Goal: Information Seeking & Learning: Learn about a topic

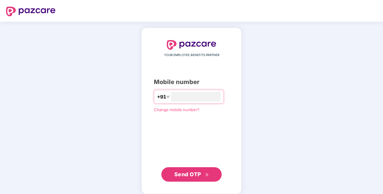
type input "**********"
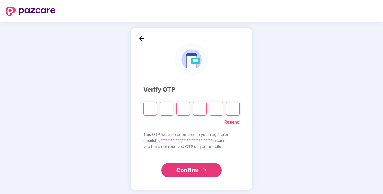
type input "*"
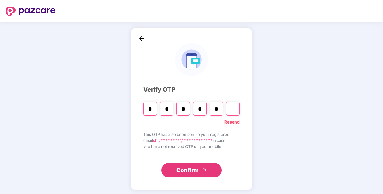
type input "*"
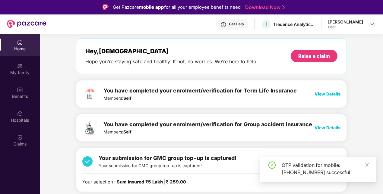
scroll to position [60, 0]
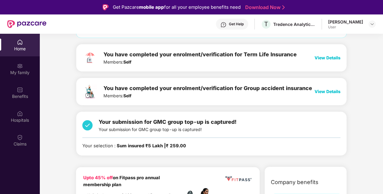
click at [156, 145] on b "Sum insured ₹5 Lakh | ₹ 259.00" at bounding box center [151, 145] width 69 height 5
click at [180, 144] on span "| ₹ 259.00" at bounding box center [175, 145] width 22 height 5
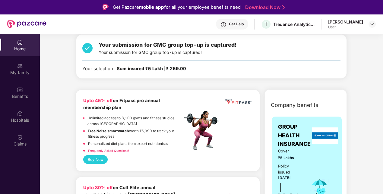
scroll to position [91, 0]
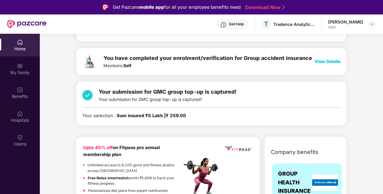
click at [168, 117] on span "| ₹ 259.00" at bounding box center [175, 115] width 22 height 5
click at [178, 116] on span "| ₹ 259.00" at bounding box center [175, 115] width 22 height 5
click at [355, 19] on div "[PERSON_NAME]" at bounding box center [346, 22] width 35 height 6
click at [370, 27] on div at bounding box center [372, 24] width 7 height 7
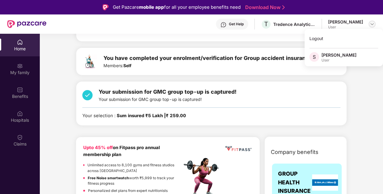
click at [370, 27] on div at bounding box center [372, 24] width 7 height 7
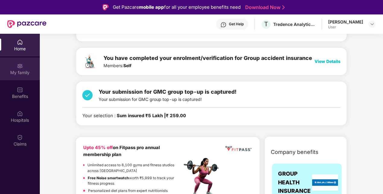
click at [25, 75] on div "My family" at bounding box center [20, 73] width 40 height 6
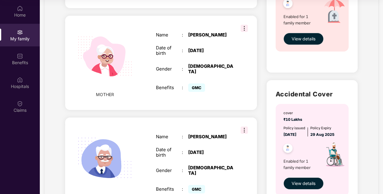
scroll to position [210, 0]
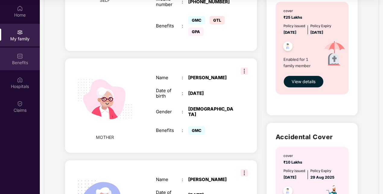
click at [28, 60] on div "Benefits" at bounding box center [20, 63] width 40 height 6
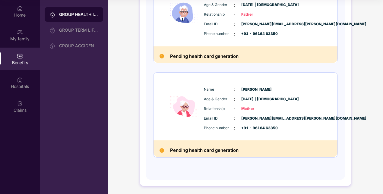
scroll to position [0, 0]
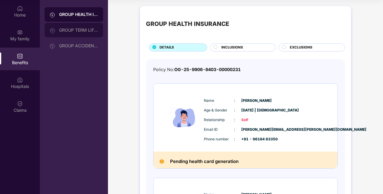
click at [74, 31] on div "GROUP TERM LIFE INSURANCE" at bounding box center [78, 30] width 39 height 5
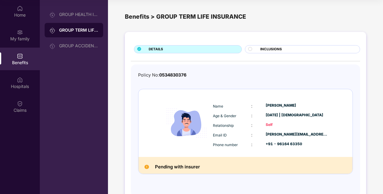
click at [75, 55] on div "GROUP HEALTH INSURANCE GROUP TERM LIFE INSURANCE GROUP ACCIDENTAL INSURANCE" at bounding box center [74, 97] width 68 height 194
click at [76, 51] on div "GROUP ACCIDENTAL INSURANCE" at bounding box center [74, 46] width 59 height 14
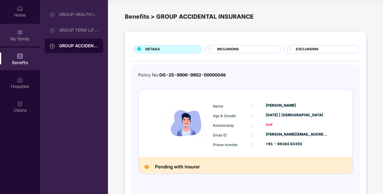
click at [18, 35] on img at bounding box center [20, 32] width 6 height 6
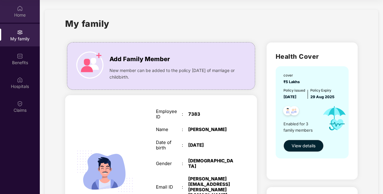
click at [24, 18] on div "Home" at bounding box center [20, 15] width 40 height 6
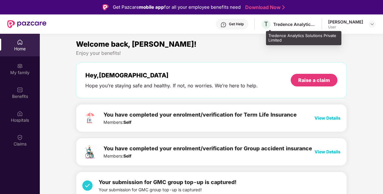
click at [295, 23] on div "Tredence Analytics Solutions Private Limited" at bounding box center [295, 24] width 42 height 6
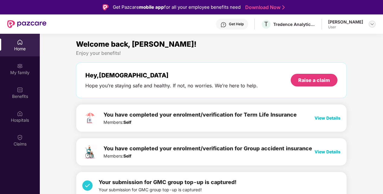
click at [375, 24] on img at bounding box center [372, 24] width 5 height 5
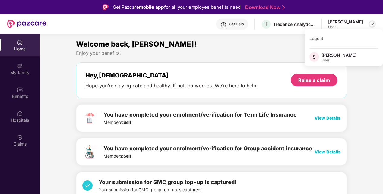
click at [375, 24] on img at bounding box center [372, 24] width 5 height 5
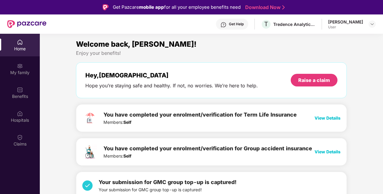
click at [322, 119] on span "View Details" at bounding box center [328, 118] width 26 height 5
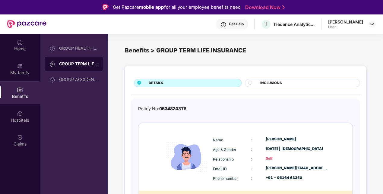
scroll to position [17, 0]
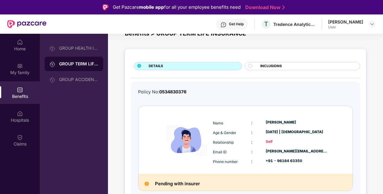
click at [283, 66] on div "INCLUSIONS" at bounding box center [308, 67] width 100 height 6
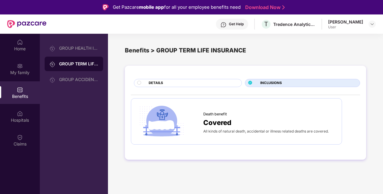
click at [205, 83] on div "DETAILS" at bounding box center [192, 84] width 93 height 6
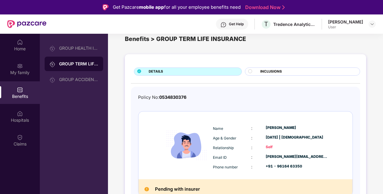
scroll to position [17, 0]
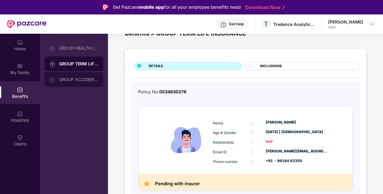
click at [76, 81] on div "GROUP ACCIDENTAL INSURANCE" at bounding box center [78, 79] width 39 height 5
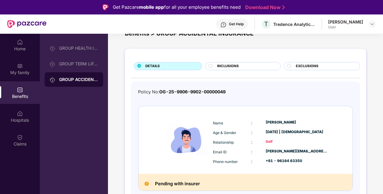
click at [230, 66] on span "INCLUSIONS" at bounding box center [228, 66] width 22 height 5
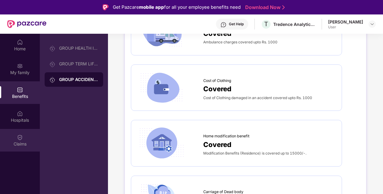
scroll to position [440, 0]
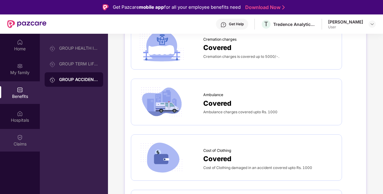
click at [21, 144] on div "Claims" at bounding box center [20, 144] width 40 height 6
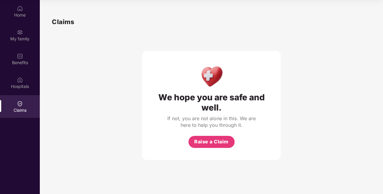
scroll to position [0, 0]
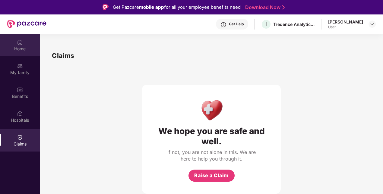
click at [16, 46] on div "Home" at bounding box center [20, 49] width 40 height 6
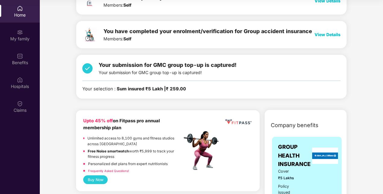
scroll to position [54, 0]
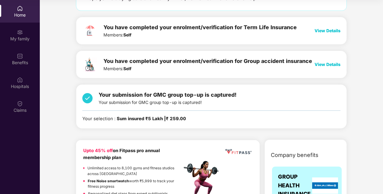
click at [321, 62] on span "View Details" at bounding box center [328, 64] width 26 height 5
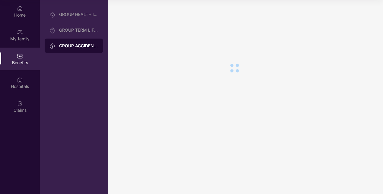
scroll to position [0, 0]
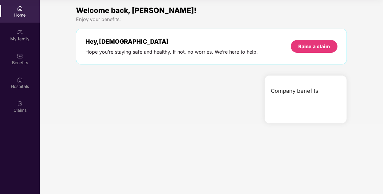
click at [282, 91] on span "Company benefits" at bounding box center [295, 91] width 48 height 8
click at [325, 115] on div "Company benefits" at bounding box center [306, 99] width 82 height 48
click at [305, 91] on span "Company benefits" at bounding box center [295, 91] width 48 height 8
